Goal: Navigation & Orientation: Find specific page/section

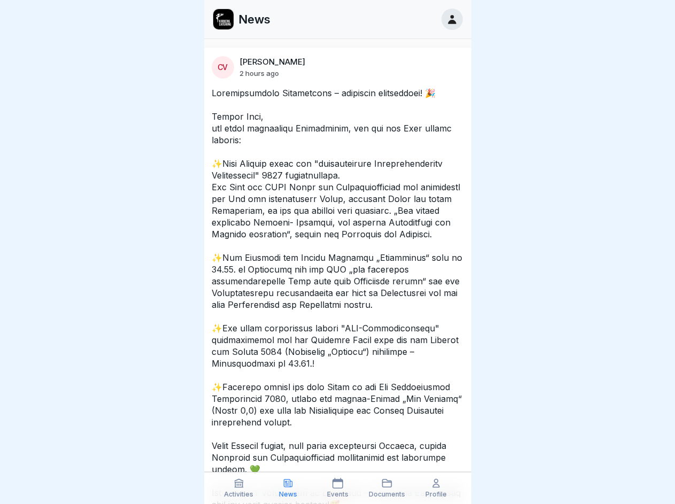
click at [239, 488] on icon at bounding box center [239, 483] width 11 height 11
click at [288, 488] on icon at bounding box center [288, 483] width 11 height 11
click at [337, 488] on icon at bounding box center [337, 483] width 11 height 11
click at [387, 488] on icon at bounding box center [387, 483] width 11 height 11
click at [436, 488] on icon at bounding box center [436, 483] width 11 height 11
